Goal: Book appointment/travel/reservation

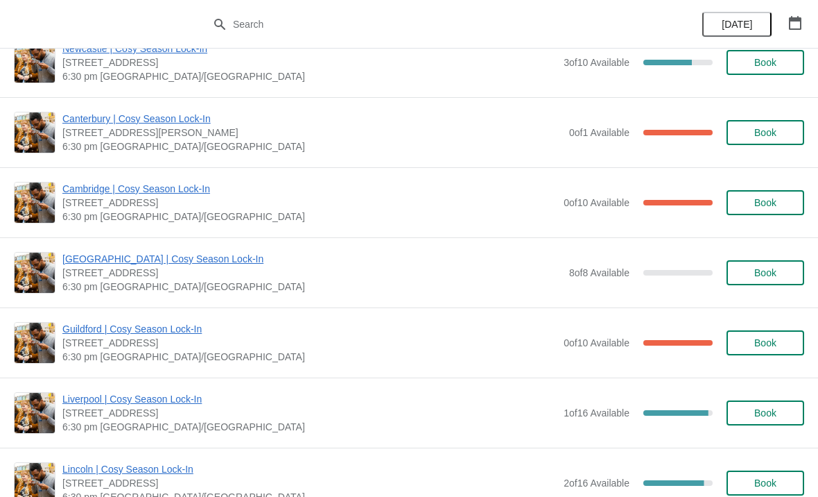
scroll to position [1442, 0]
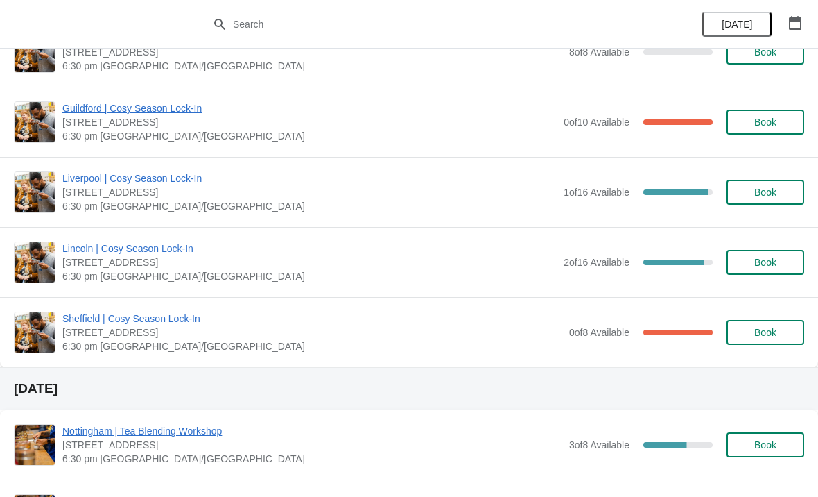
click at [799, 24] on icon "button" at bounding box center [796, 23] width 14 height 14
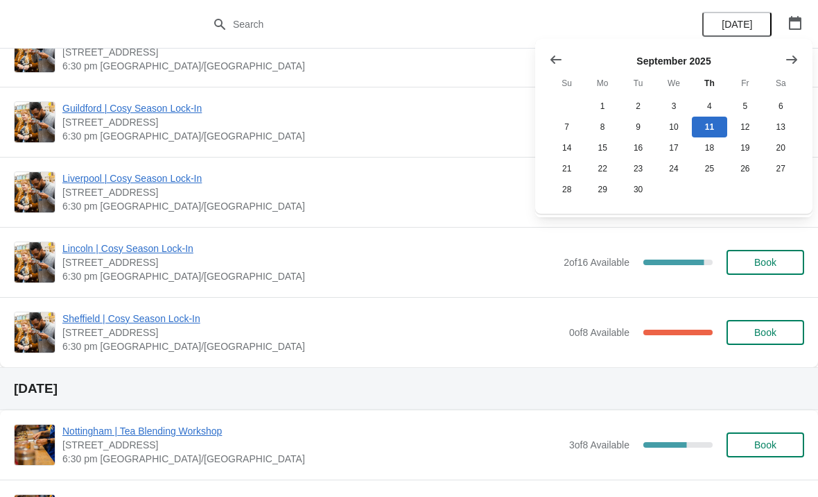
click at [793, 58] on icon "Show next month, October 2025" at bounding box center [792, 60] width 14 height 14
click at [714, 198] on button "30" at bounding box center [709, 189] width 35 height 21
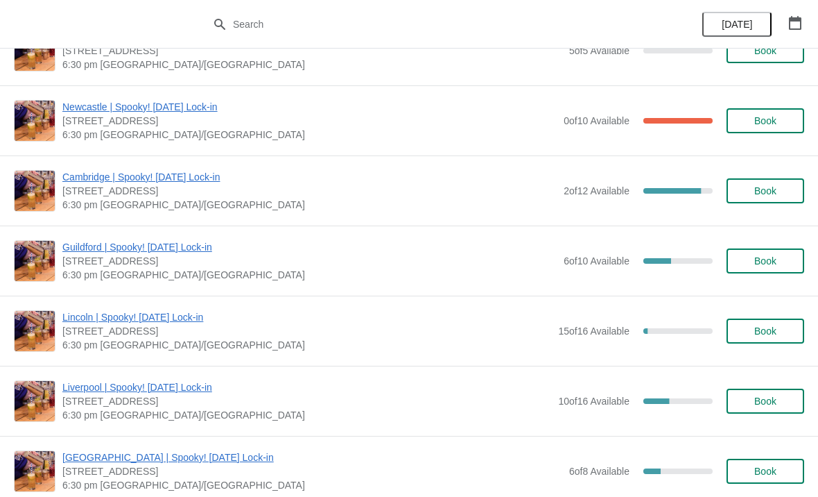
scroll to position [1197, 0]
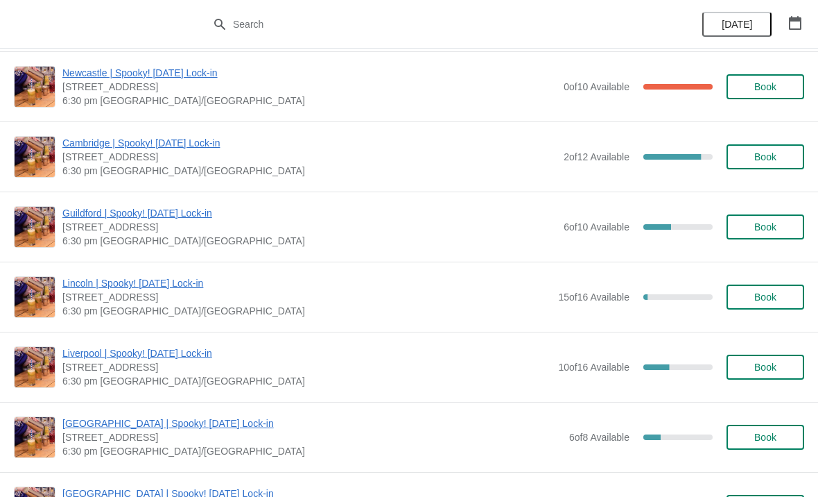
click at [198, 351] on span "Liverpool | Spooky! [DATE] Lock-in" at bounding box center [306, 353] width 489 height 14
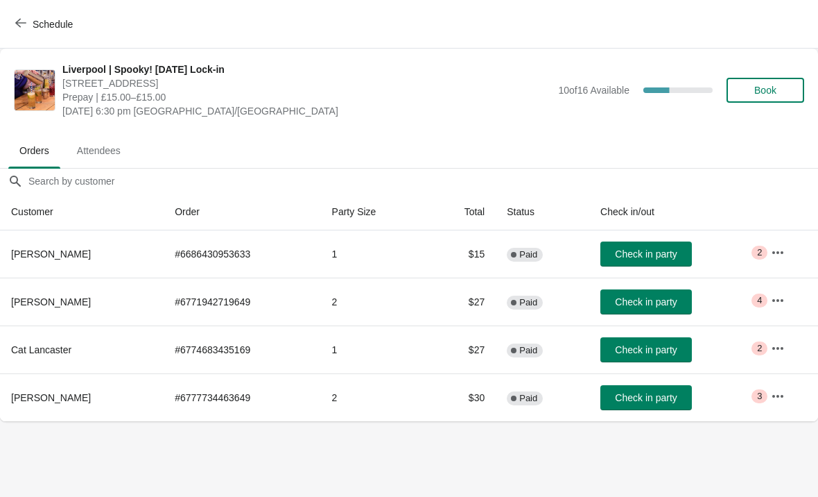
click at [22, 28] on span "button" at bounding box center [20, 23] width 11 height 13
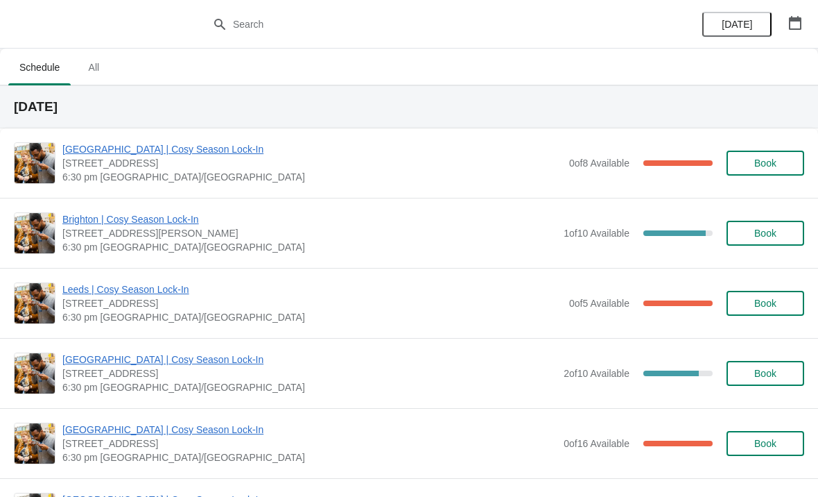
click at [802, 23] on icon "button" at bounding box center [796, 23] width 14 height 14
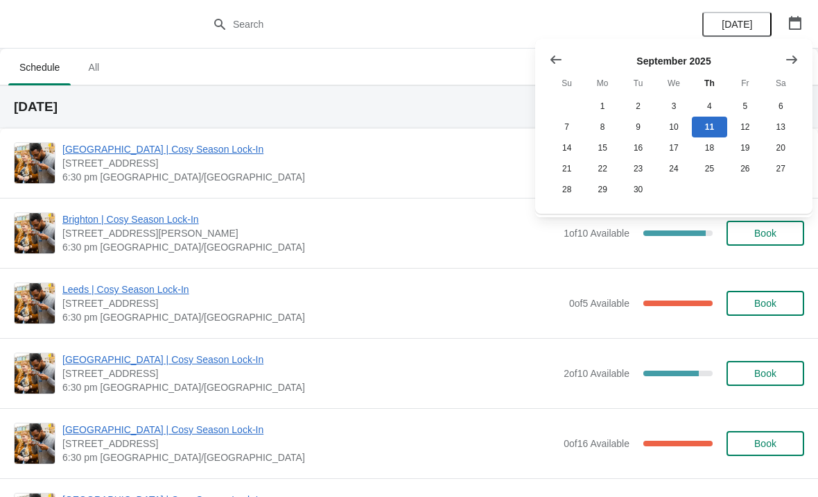
click at [791, 58] on icon "Show next month, October 2025" at bounding box center [792, 60] width 14 height 14
click at [711, 195] on button "30" at bounding box center [709, 189] width 35 height 21
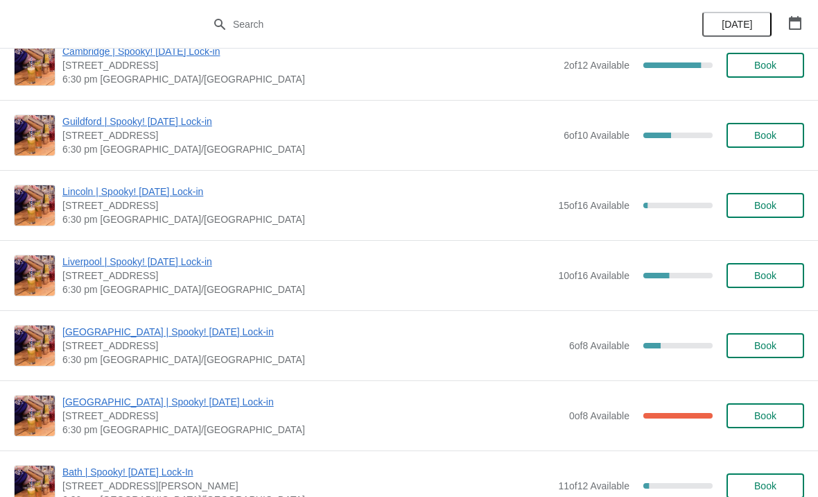
scroll to position [1290, 0]
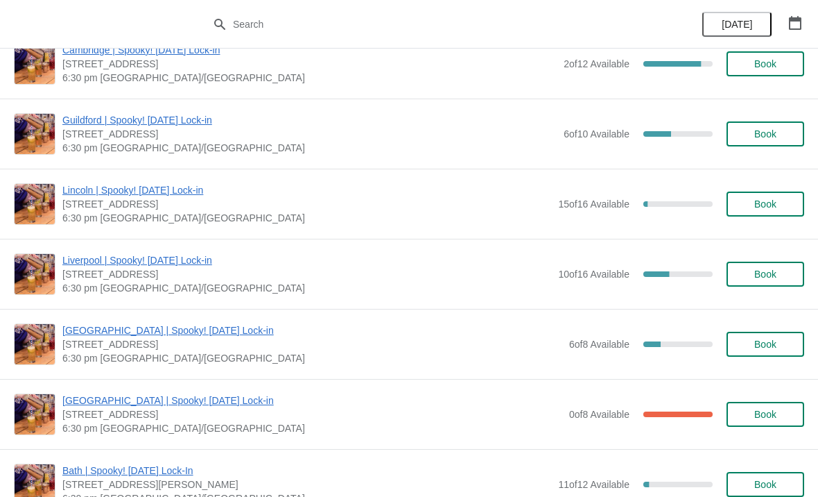
click at [775, 271] on span "Book" at bounding box center [766, 273] width 22 height 11
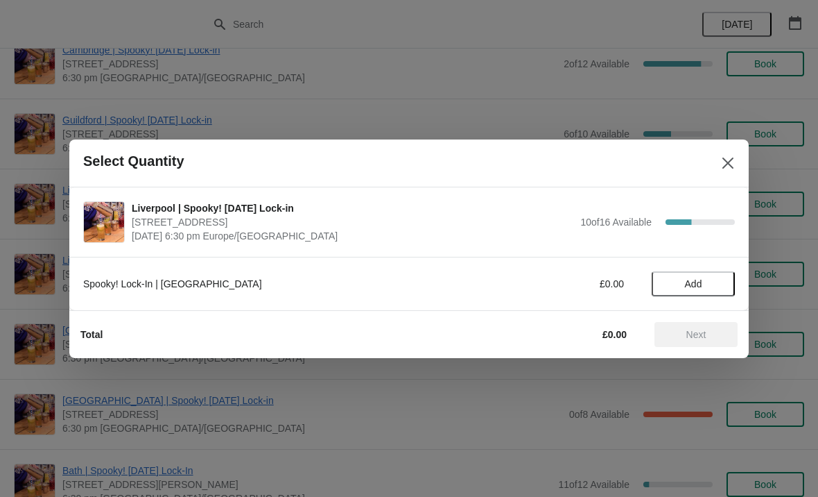
click at [701, 275] on button "Add" at bounding box center [693, 283] width 83 height 25
click at [698, 335] on span "Next" at bounding box center [697, 334] width 20 height 11
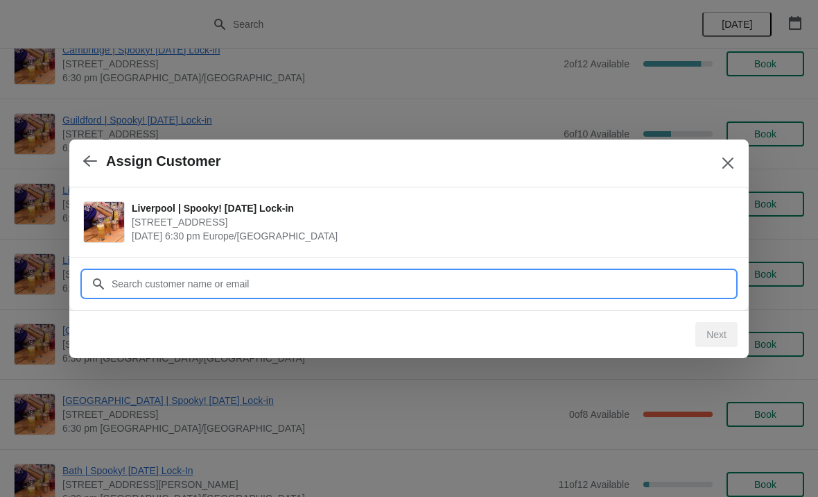
click at [198, 283] on input "Customer" at bounding box center [423, 283] width 624 height 25
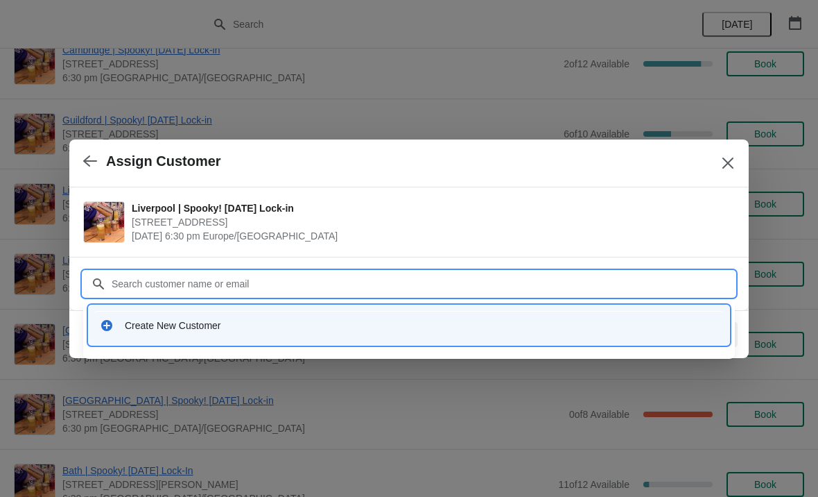
click at [191, 325] on div "Create New Customer" at bounding box center [422, 325] width 594 height 14
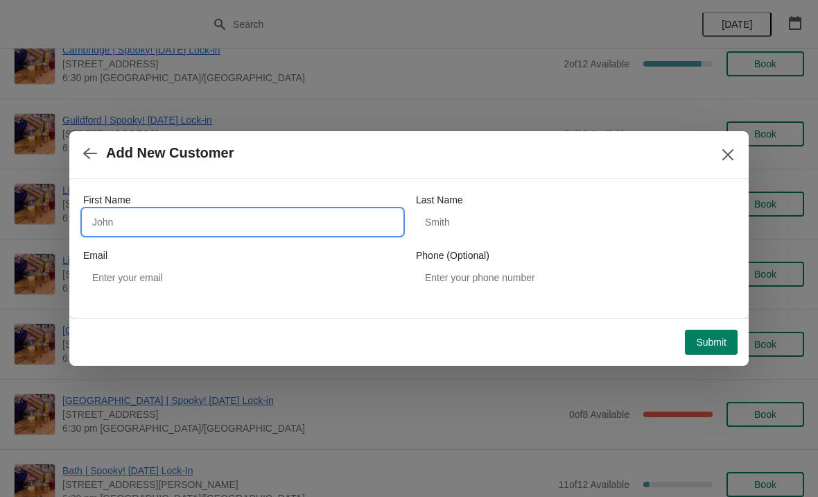
click at [295, 222] on input "First Name" at bounding box center [242, 221] width 319 height 25
type input "[PERSON_NAME]"
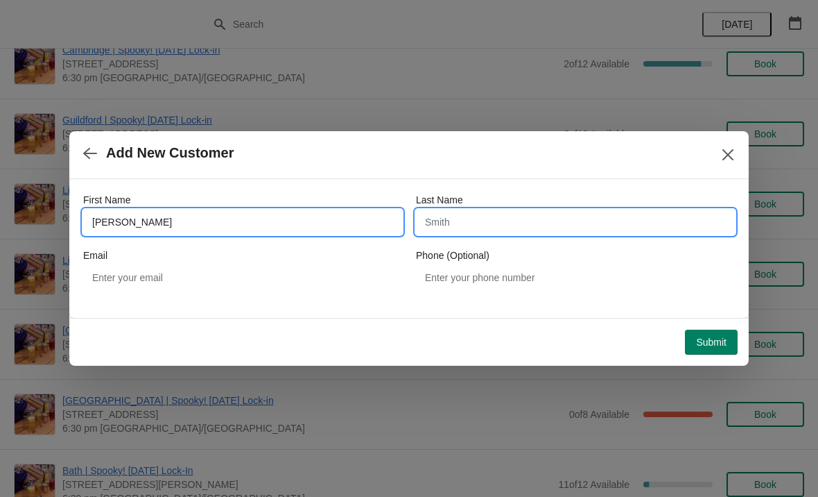
click at [475, 216] on input "Last Name" at bounding box center [575, 221] width 319 height 25
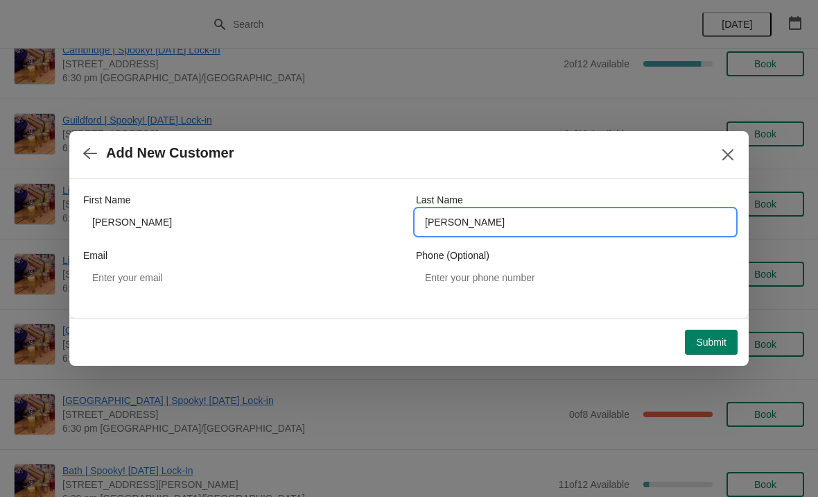
type input "[PERSON_NAME]"
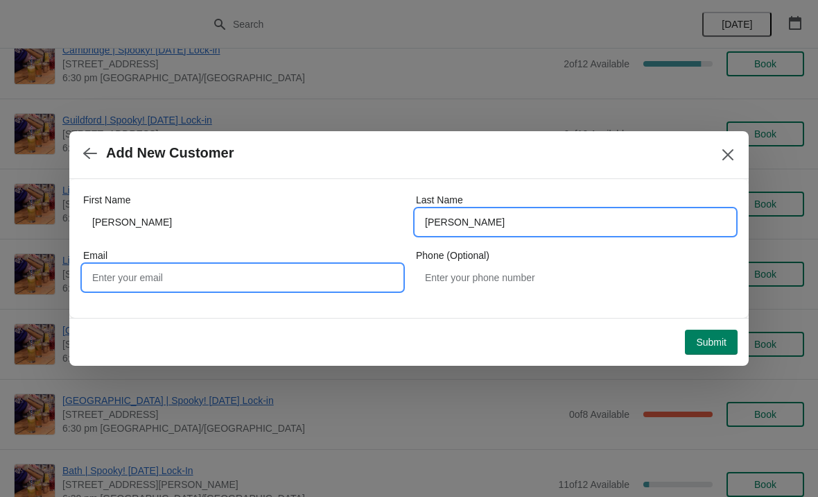
click at [248, 282] on input "Email" at bounding box center [242, 277] width 319 height 25
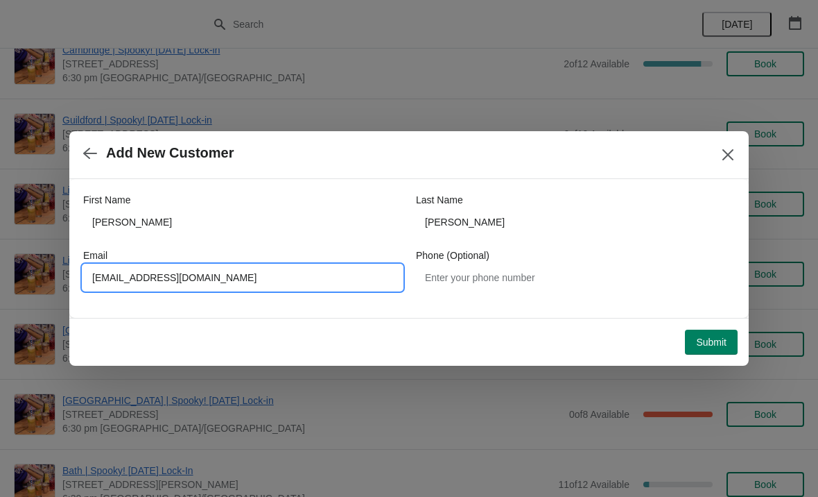
type input "[EMAIL_ADDRESS][DOMAIN_NAME]"
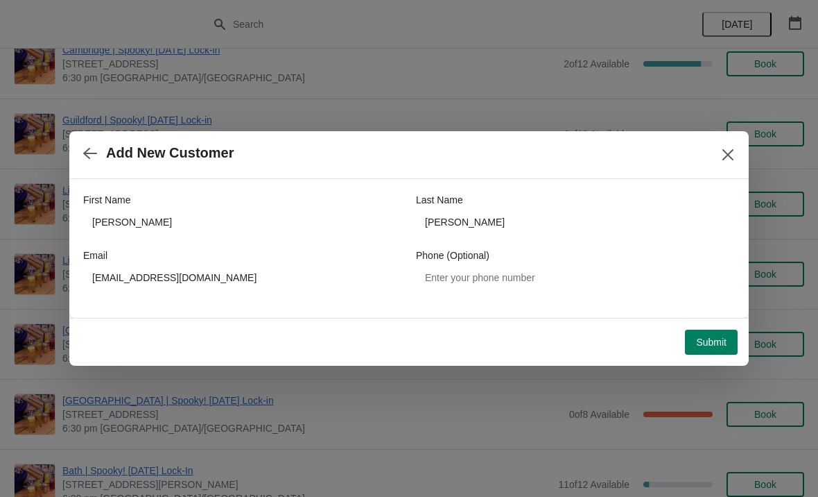
click at [716, 338] on span "Submit" at bounding box center [711, 341] width 31 height 11
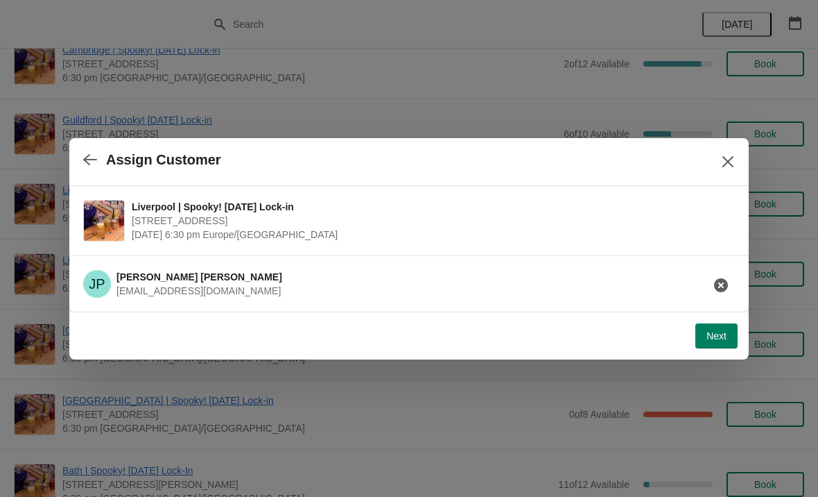
click at [715, 334] on span "Next" at bounding box center [717, 335] width 20 height 11
select select "No"
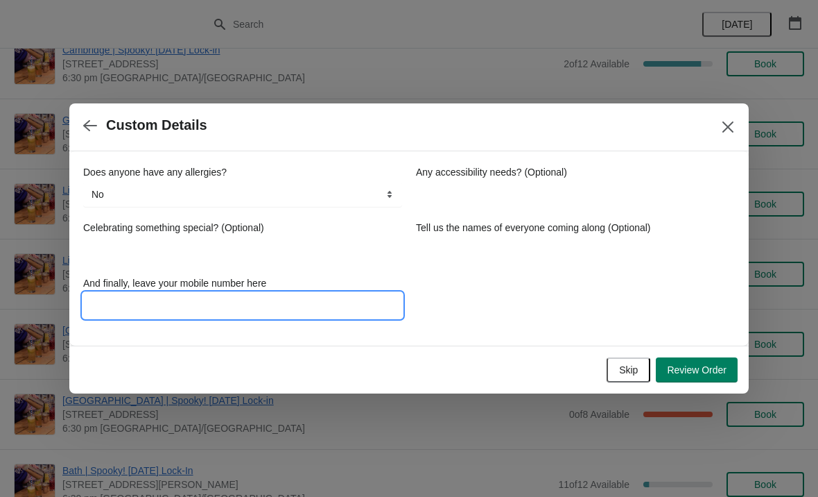
click at [370, 306] on input "And finally, leave your mobile number here" at bounding box center [242, 305] width 319 height 25
type input "07970340371"
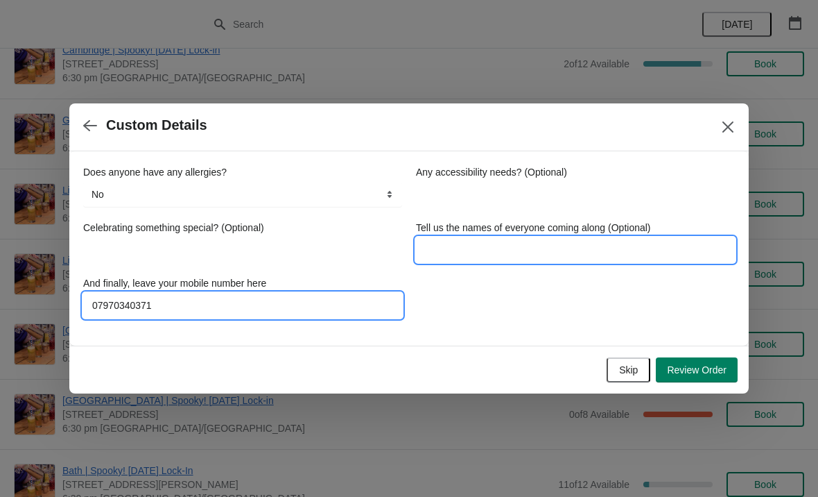
click at [489, 239] on input "Tell us the names of everyone coming along (Optional)" at bounding box center [575, 249] width 319 height 25
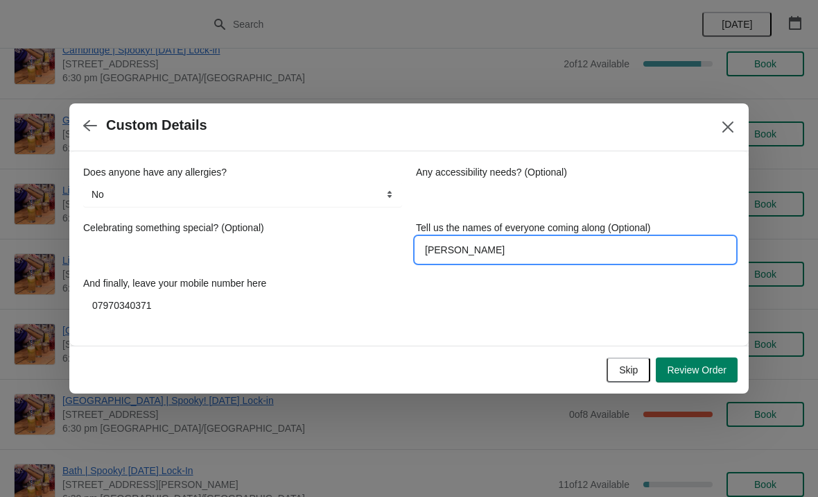
type input "[PERSON_NAME]"
